Goal: Navigation & Orientation: Find specific page/section

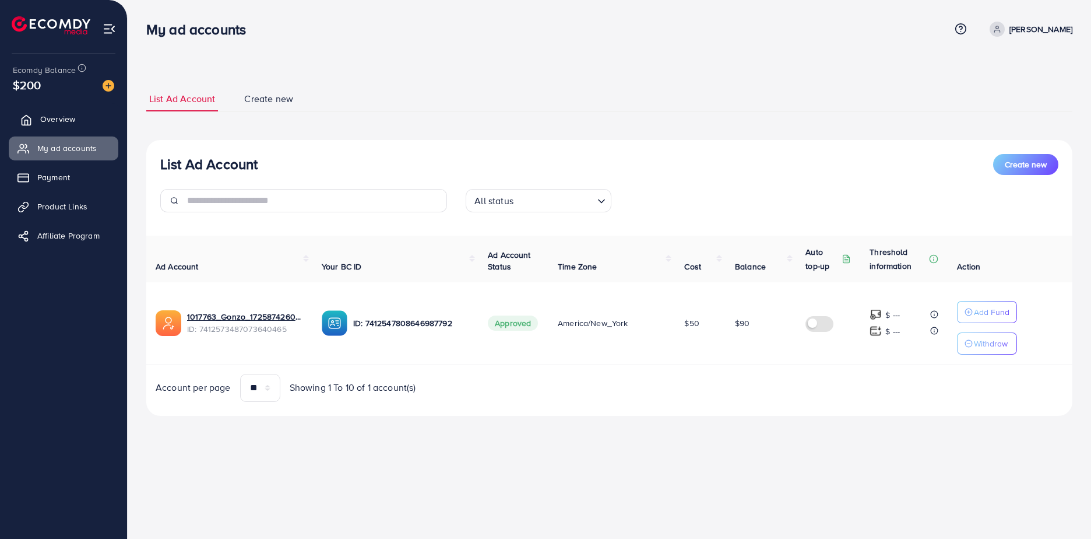
click at [57, 114] on span "Overview" at bounding box center [57, 119] width 35 height 12
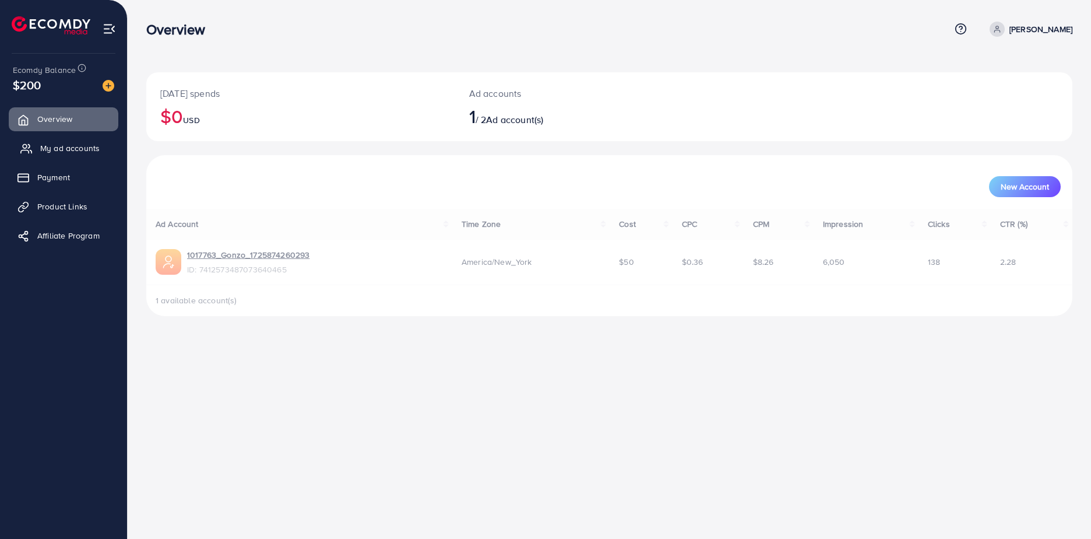
click at [65, 152] on span "My ad accounts" at bounding box center [69, 148] width 59 height 12
click at [54, 150] on span "My ad accounts" at bounding box center [69, 148] width 59 height 12
